Goal: Task Accomplishment & Management: Manage account settings

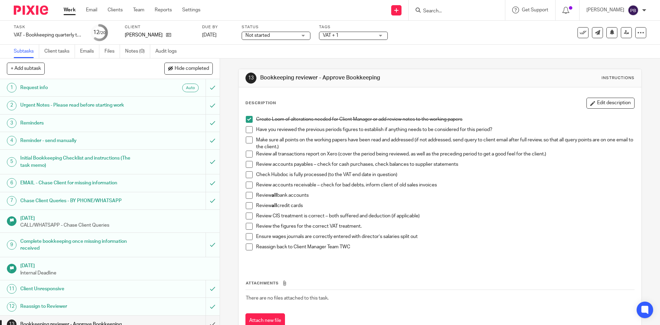
click at [247, 130] on span at bounding box center [249, 129] width 7 height 7
click at [247, 135] on li "Have you reviewed the previous periods figures to establish if anything needs t…" at bounding box center [440, 131] width 388 height 10
click at [246, 141] on span at bounding box center [249, 139] width 7 height 7
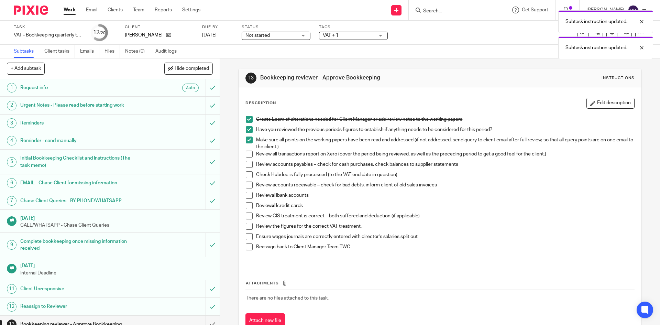
click at [246, 154] on span at bounding box center [249, 154] width 7 height 7
click at [246, 161] on span at bounding box center [249, 164] width 7 height 7
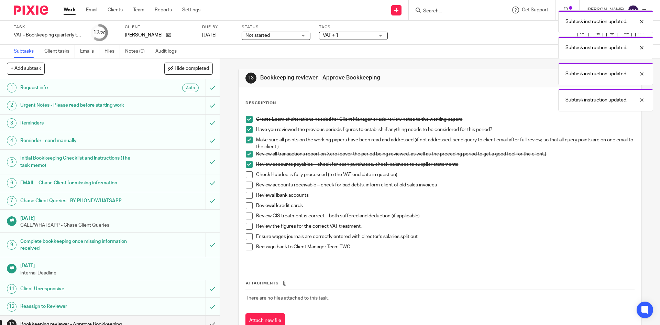
click at [247, 176] on span at bounding box center [249, 174] width 7 height 7
click at [247, 184] on span at bounding box center [249, 185] width 7 height 7
click at [246, 193] on span at bounding box center [249, 195] width 7 height 7
click at [246, 205] on span at bounding box center [249, 205] width 7 height 7
click at [247, 215] on span at bounding box center [249, 215] width 7 height 7
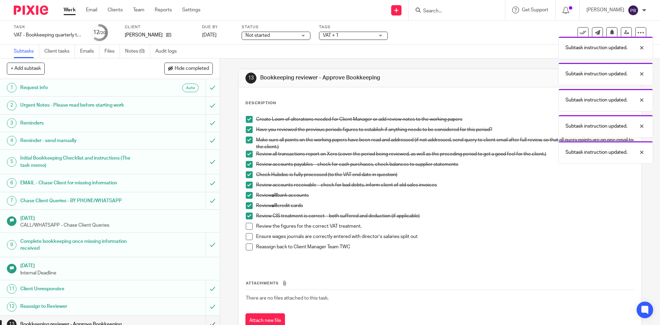
click at [247, 227] on span at bounding box center [249, 226] width 7 height 7
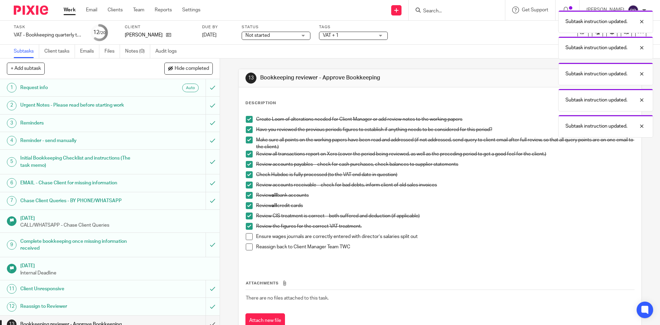
click at [248, 236] on span at bounding box center [249, 236] width 7 height 7
click at [246, 247] on span at bounding box center [249, 246] width 7 height 7
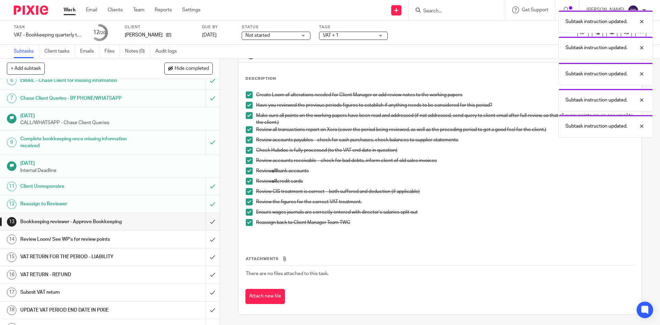
scroll to position [103, 0]
click at [206, 222] on input "submit" at bounding box center [110, 220] width 220 height 17
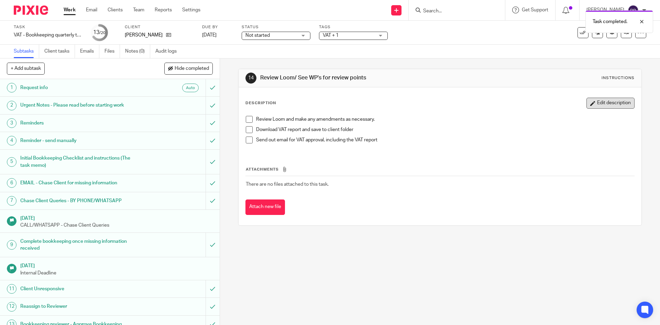
click at [604, 105] on button "Edit description" at bounding box center [611, 103] width 48 height 11
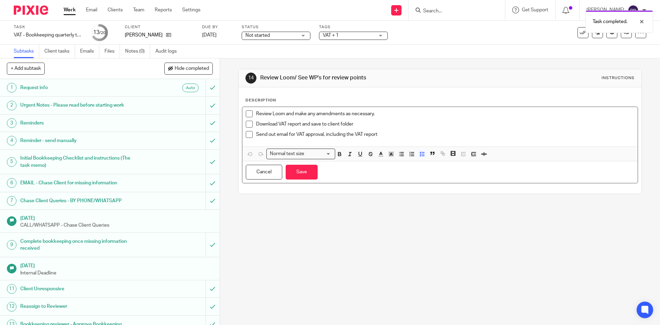
click at [378, 112] on p "Review Loom and make any amendments as necessary." at bounding box center [445, 113] width 378 height 7
drag, startPoint x: 380, startPoint y: 114, endPoint x: 252, endPoint y: 114, distance: 128.2
click at [252, 114] on li "Review Loom and make any amendments as necessary." at bounding box center [440, 115] width 388 height 10
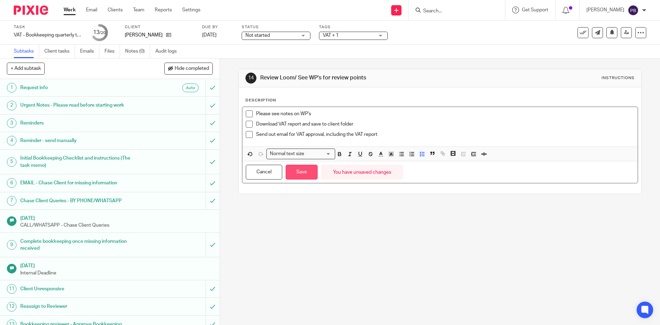
click at [301, 172] on button "Save" at bounding box center [302, 172] width 32 height 15
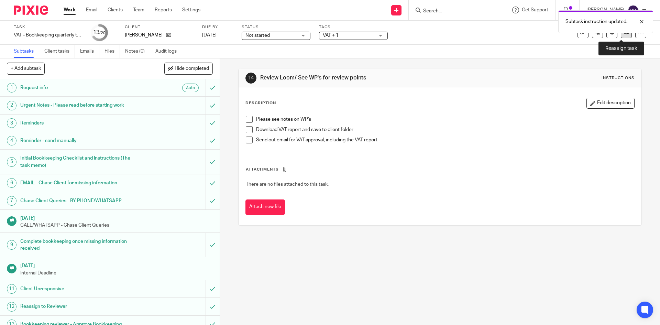
click at [621, 35] on link at bounding box center [626, 32] width 11 height 11
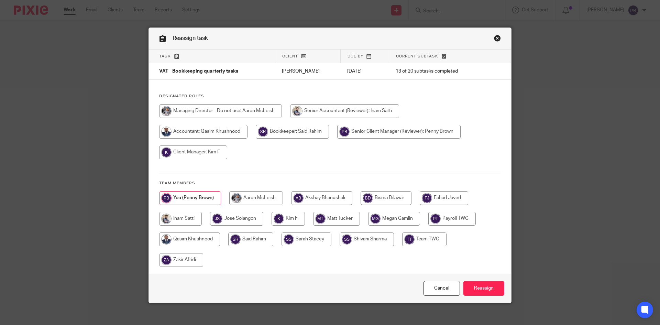
click at [306, 133] on input "radio" at bounding box center [292, 132] width 73 height 14
radio input "true"
click at [473, 288] on input "Reassign" at bounding box center [483, 288] width 41 height 15
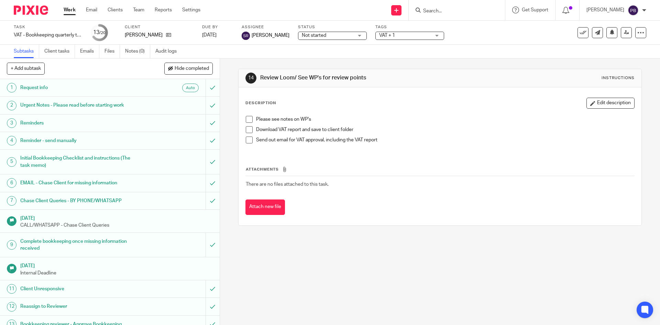
click at [483, 226] on div "14 Review Loom/ See WP's for review points Instructions Description Edit descri…" at bounding box center [439, 146] width 403 height 177
